Goal: Information Seeking & Learning: Learn about a topic

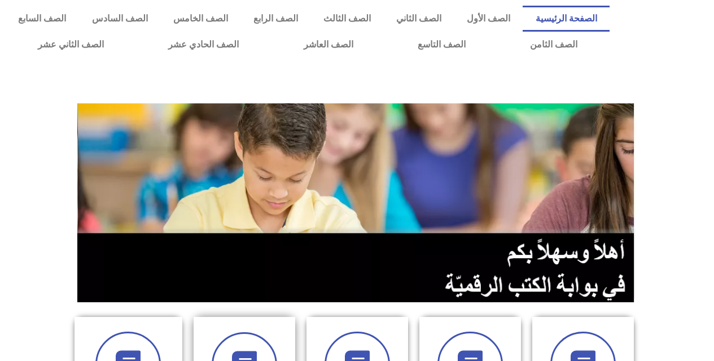
scroll to position [113, 0]
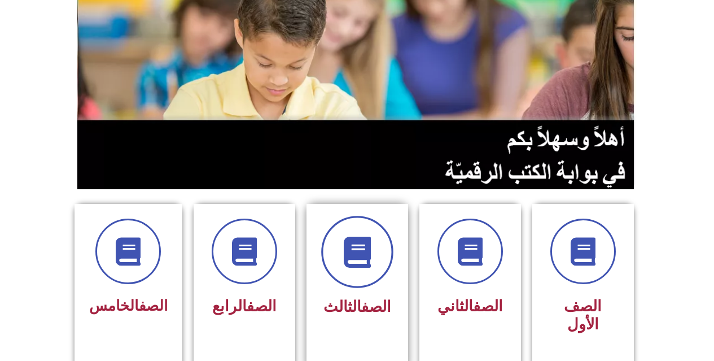
click at [346, 252] on icon at bounding box center [357, 252] width 31 height 31
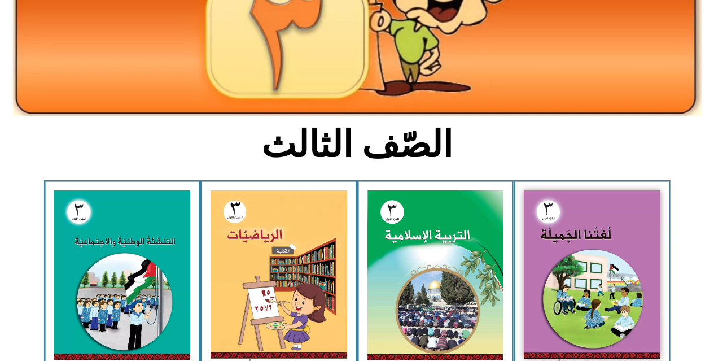
scroll to position [282, 0]
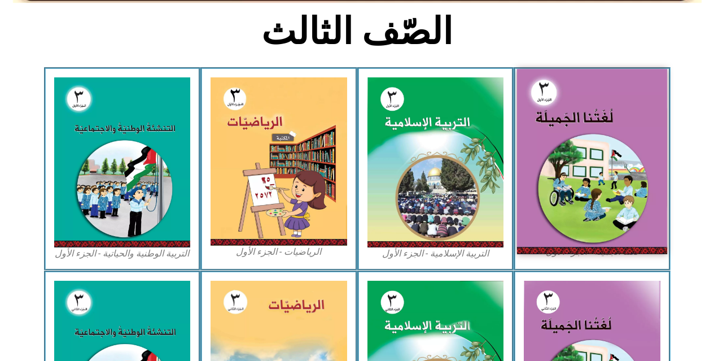
click at [596, 125] on img at bounding box center [592, 161] width 150 height 185
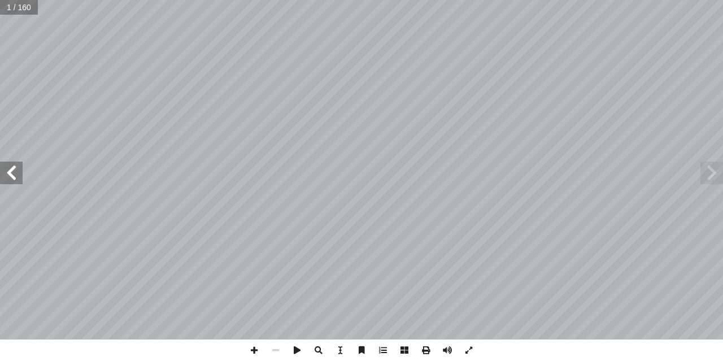
click at [17, 180] on span at bounding box center [11, 172] width 23 height 23
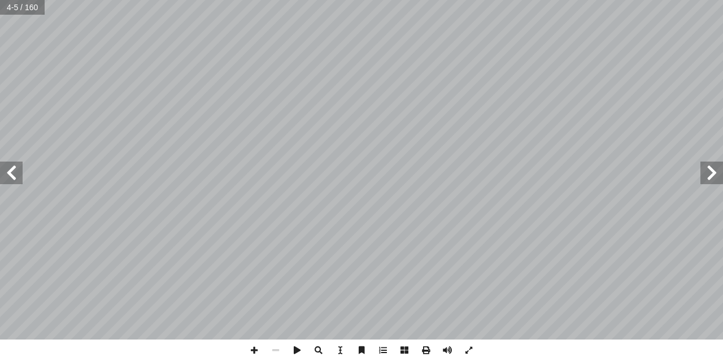
click at [17, 180] on span at bounding box center [11, 172] width 23 height 23
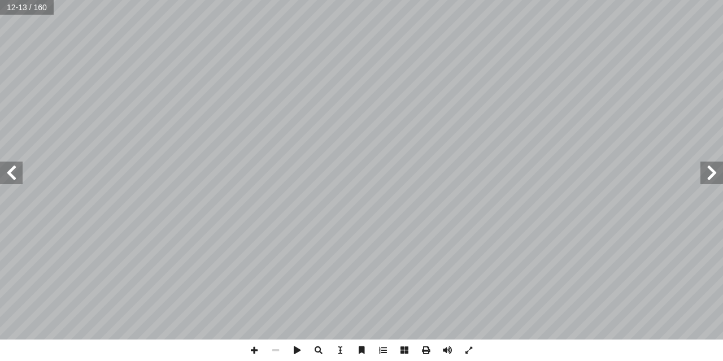
click at [17, 180] on span at bounding box center [11, 172] width 23 height 23
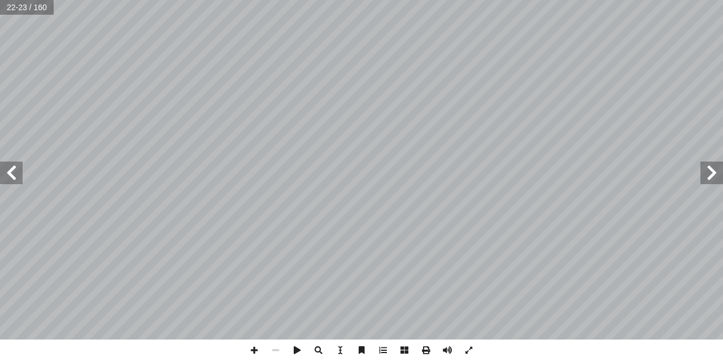
click at [17, 180] on span at bounding box center [11, 172] width 23 height 23
click at [8, 174] on span at bounding box center [11, 172] width 23 height 23
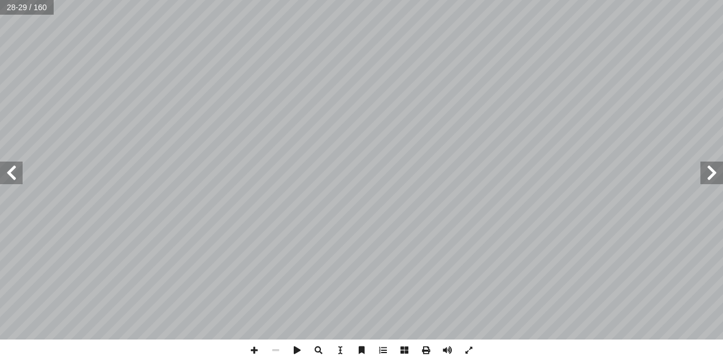
click at [8, 174] on span at bounding box center [11, 172] width 23 height 23
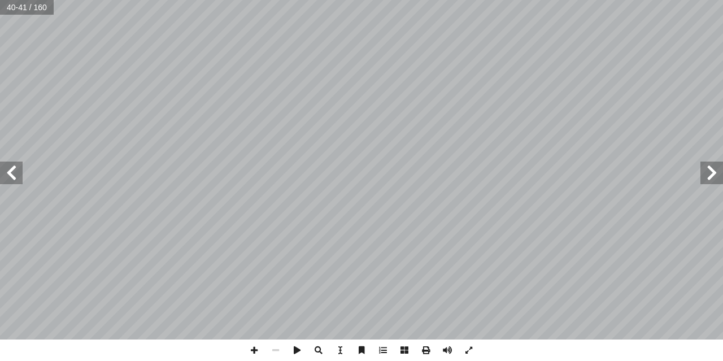
click at [20, 170] on span at bounding box center [11, 172] width 23 height 23
click at [257, 349] on span at bounding box center [253, 349] width 21 height 21
click at [276, 354] on span at bounding box center [275, 349] width 21 height 21
click at [256, 349] on span at bounding box center [253, 349] width 21 height 21
